Goal: Find contact information: Find contact information

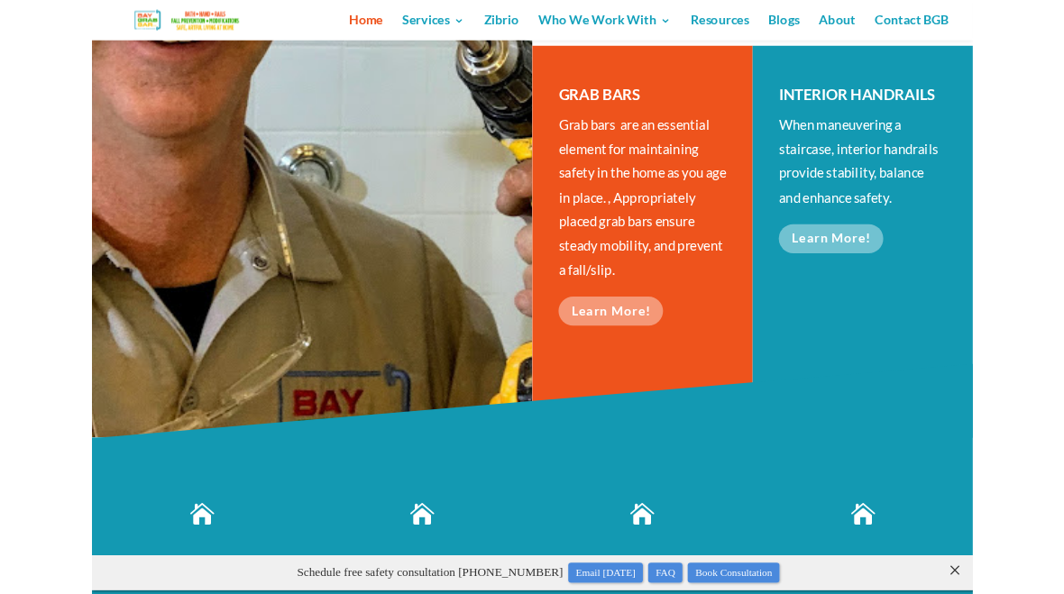
scroll to position [563, 0]
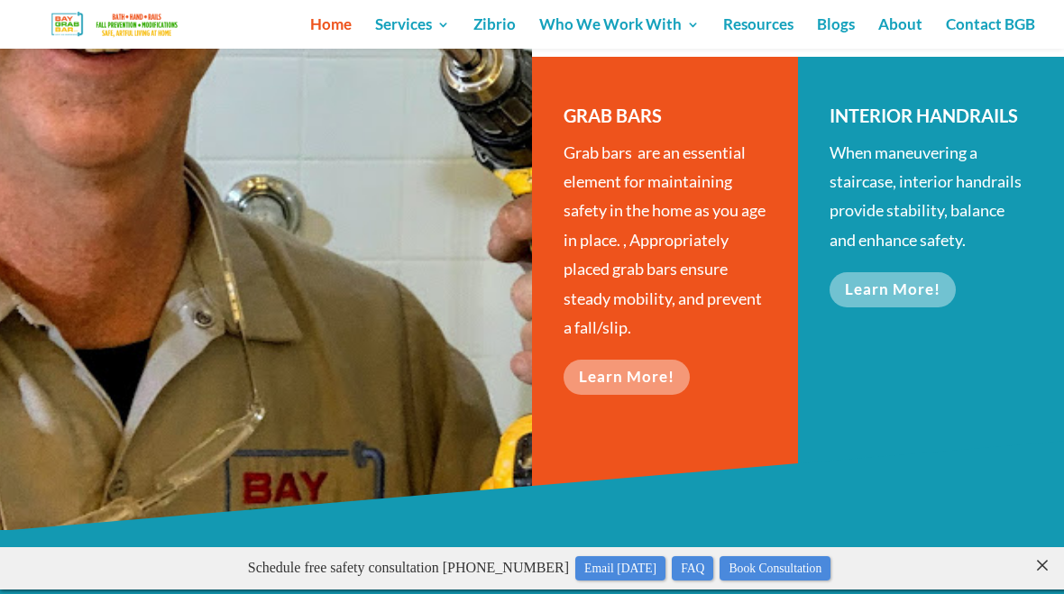
click at [591, 376] on link "Learn More!" at bounding box center [627, 377] width 126 height 35
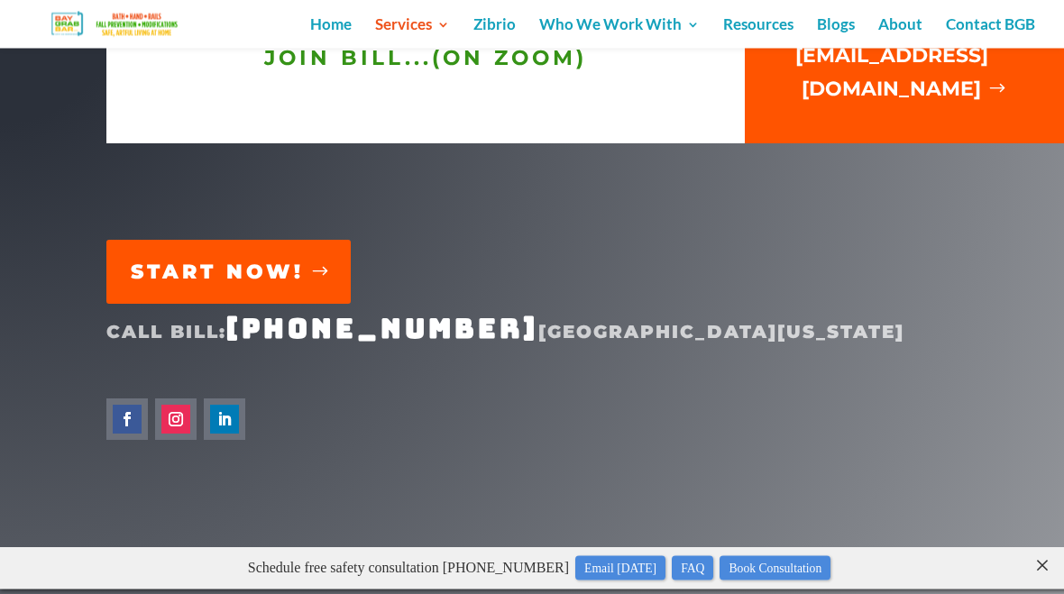
scroll to position [4304, 0]
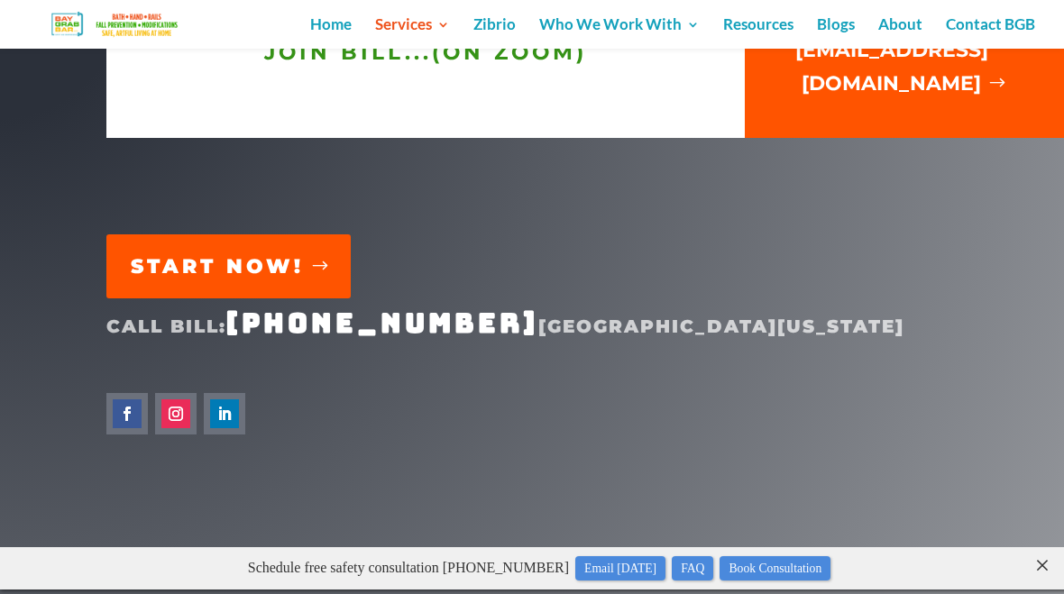
click at [610, 576] on link "Email [DATE]" at bounding box center [620, 568] width 90 height 24
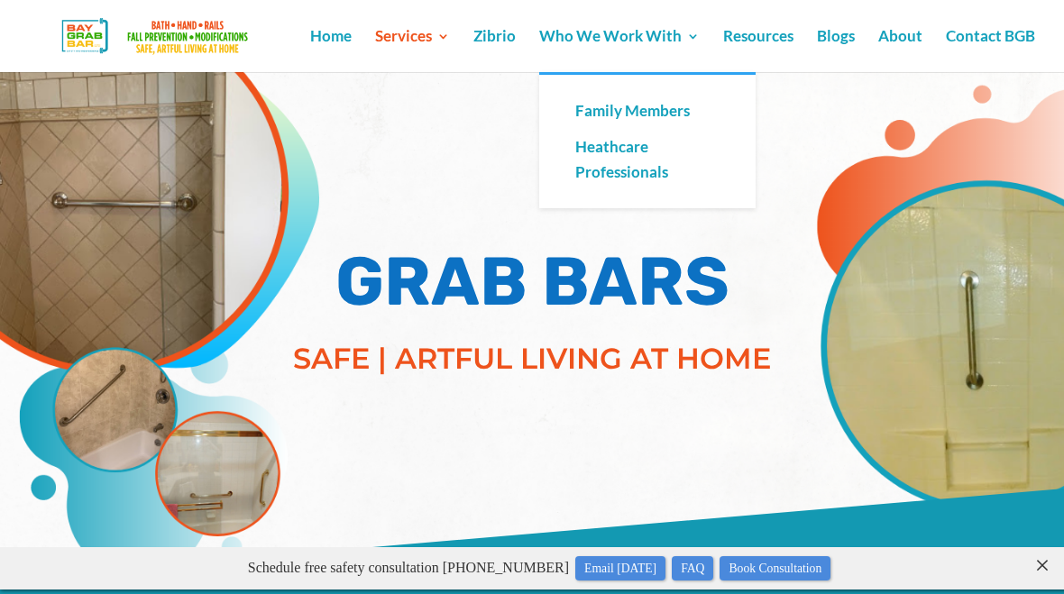
click at [573, 37] on link "Who We Work With" at bounding box center [619, 51] width 160 height 42
